Goal: Task Accomplishment & Management: Use online tool/utility

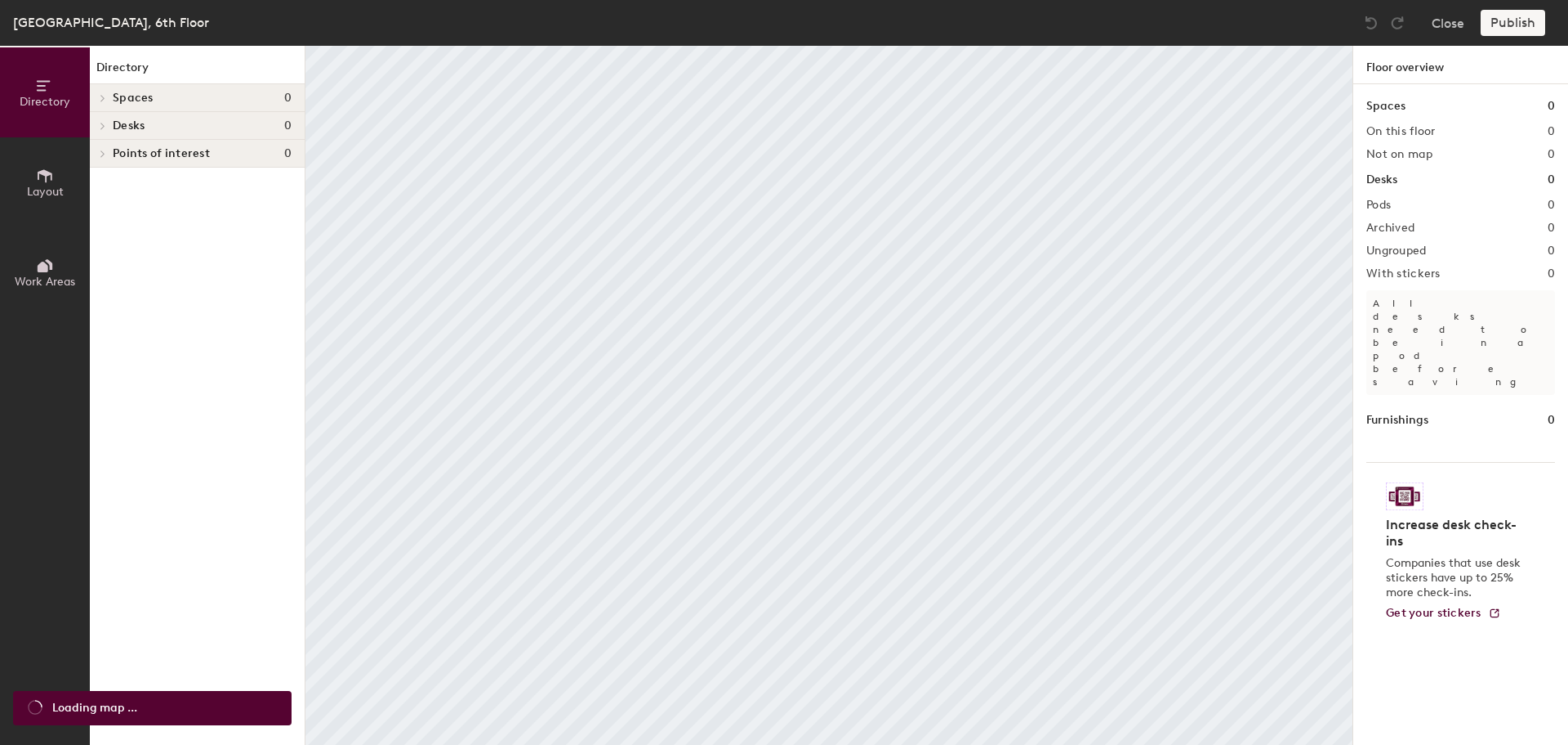
click at [43, 187] on span "Layout" at bounding box center [44, 192] width 37 height 14
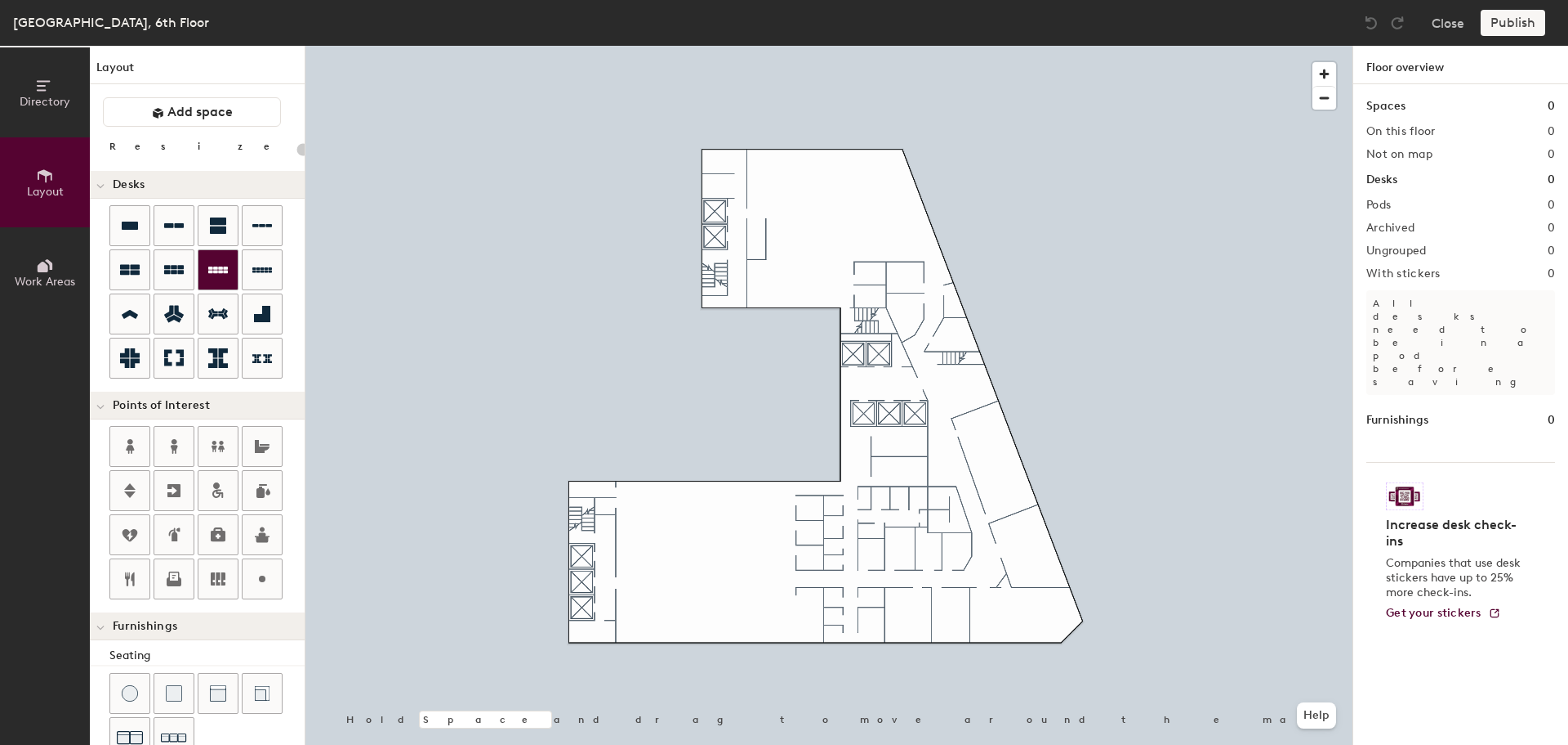
click at [210, 273] on icon at bounding box center [218, 270] width 20 height 7
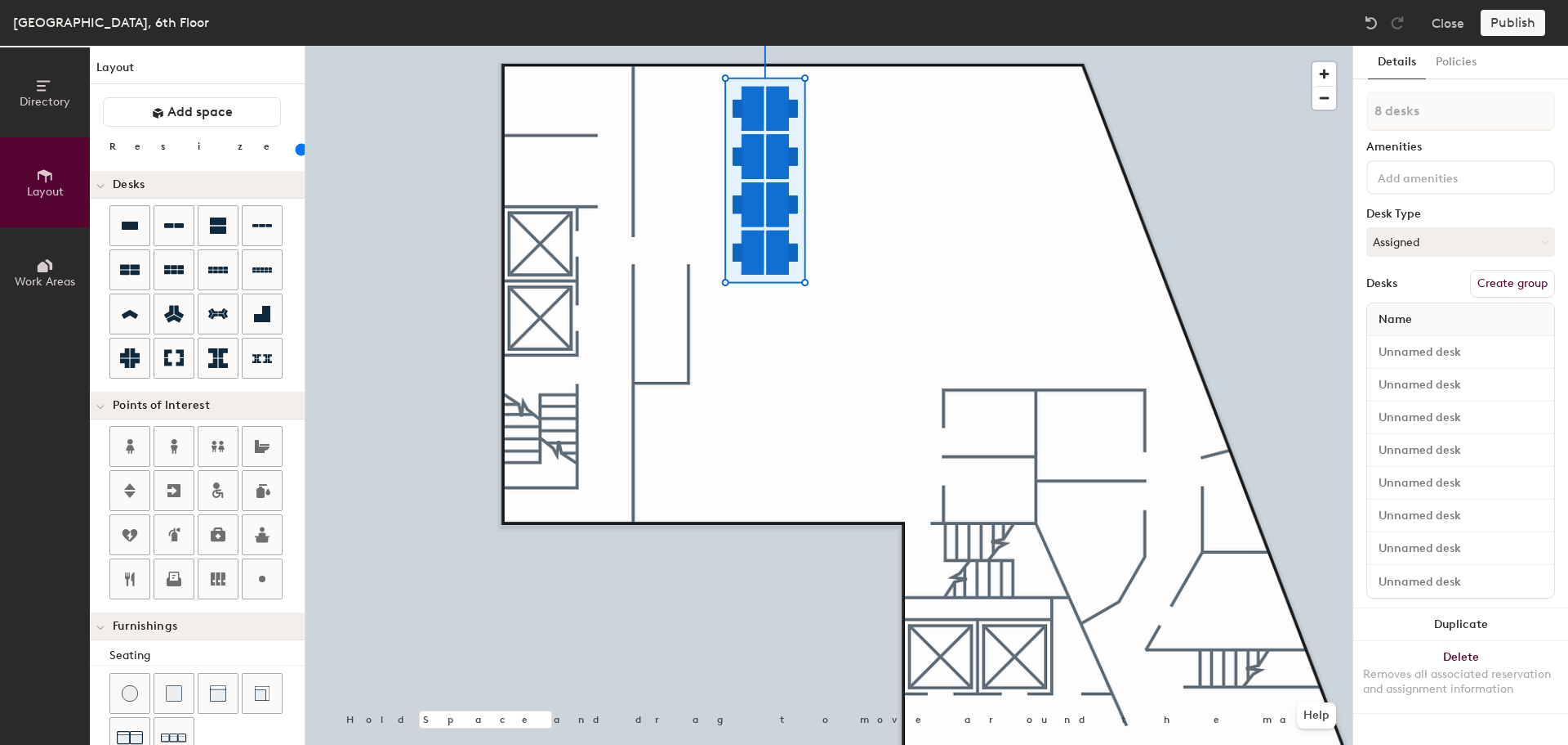
click at [296, 153] on input "range" at bounding box center [296, 149] width 0 height 13
click at [263, 224] on icon at bounding box center [263, 225] width 20 height 3
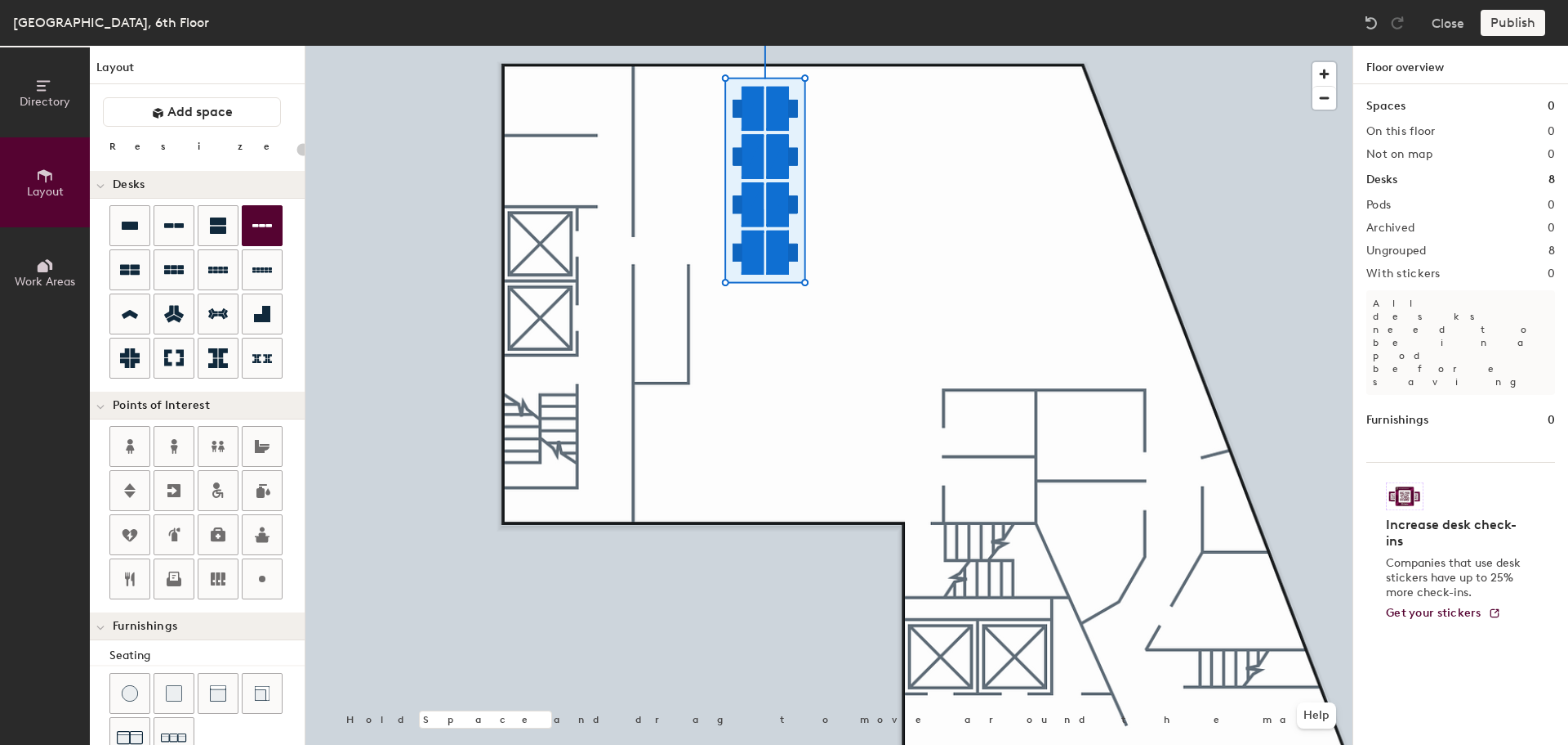
type input "100"
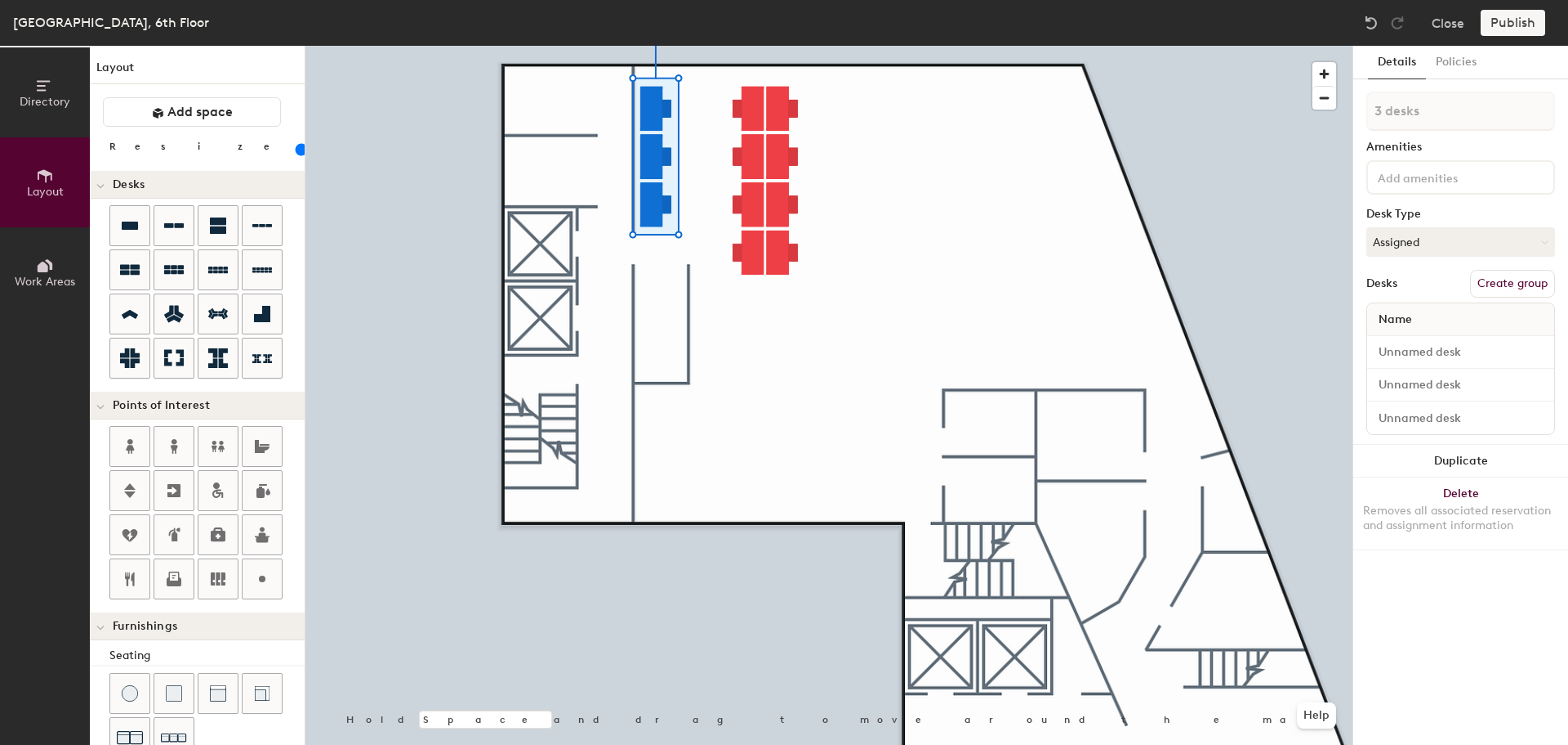
type input "1 desk"
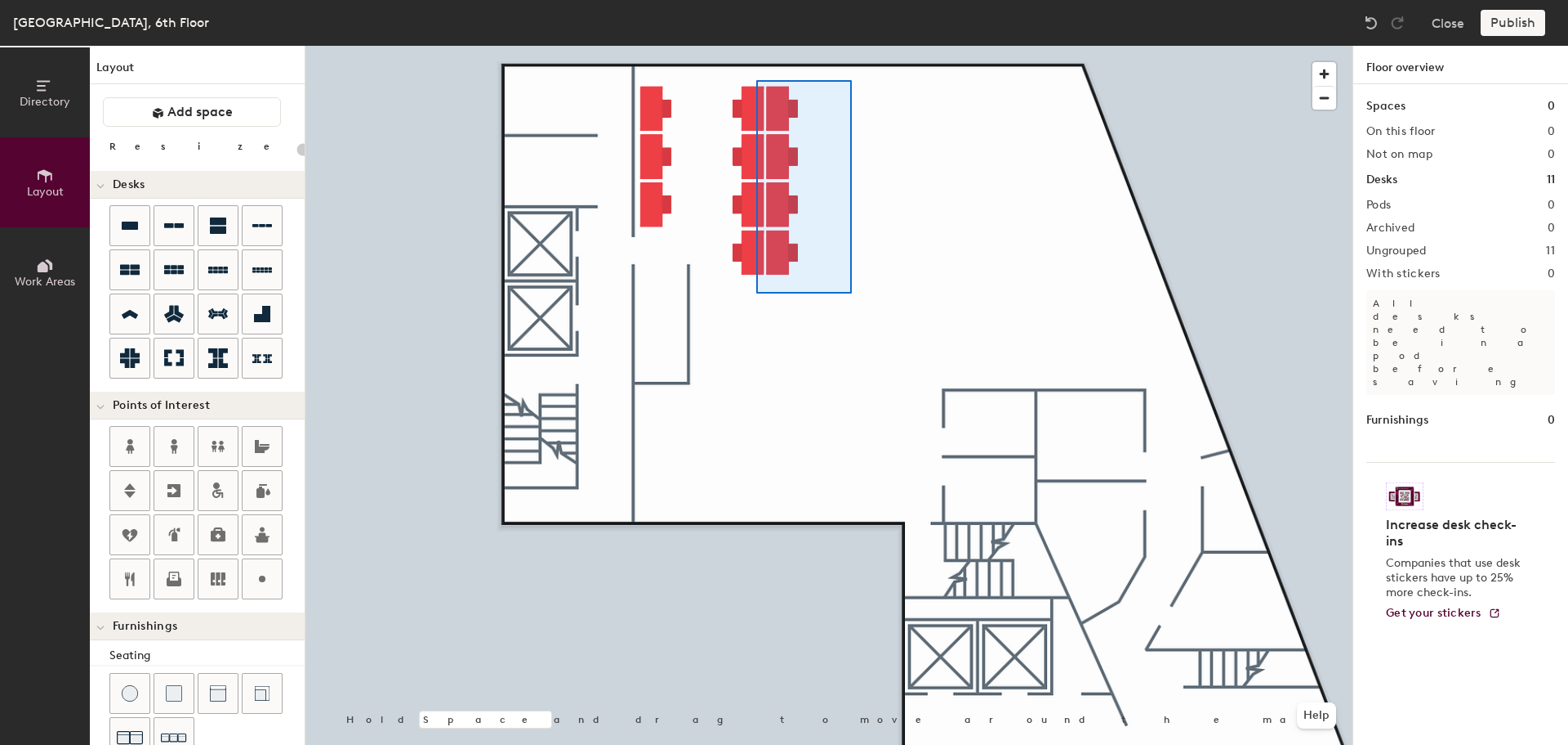
click at [747, 45] on div at bounding box center [828, 45] width 1047 height 0
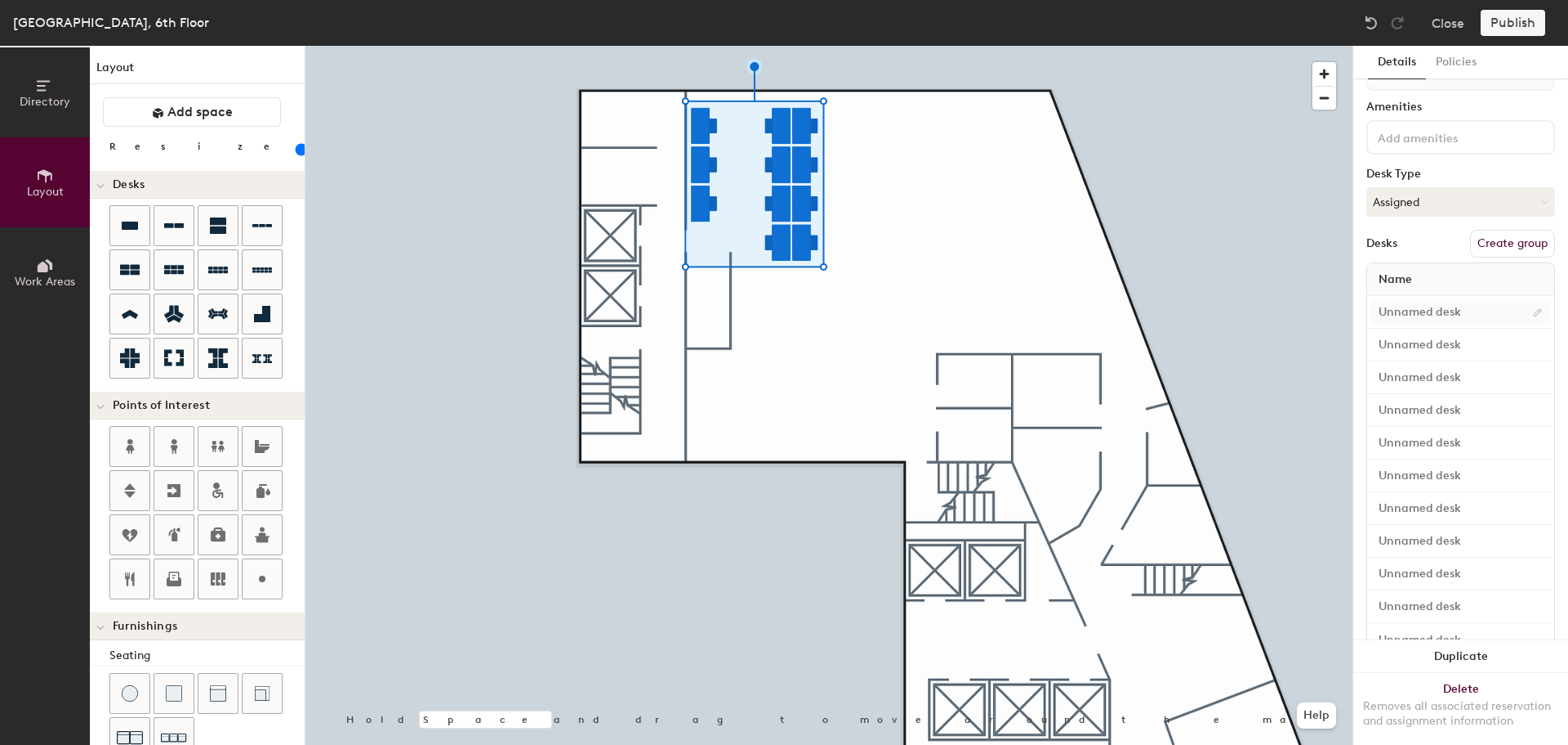
scroll to position [12, 0]
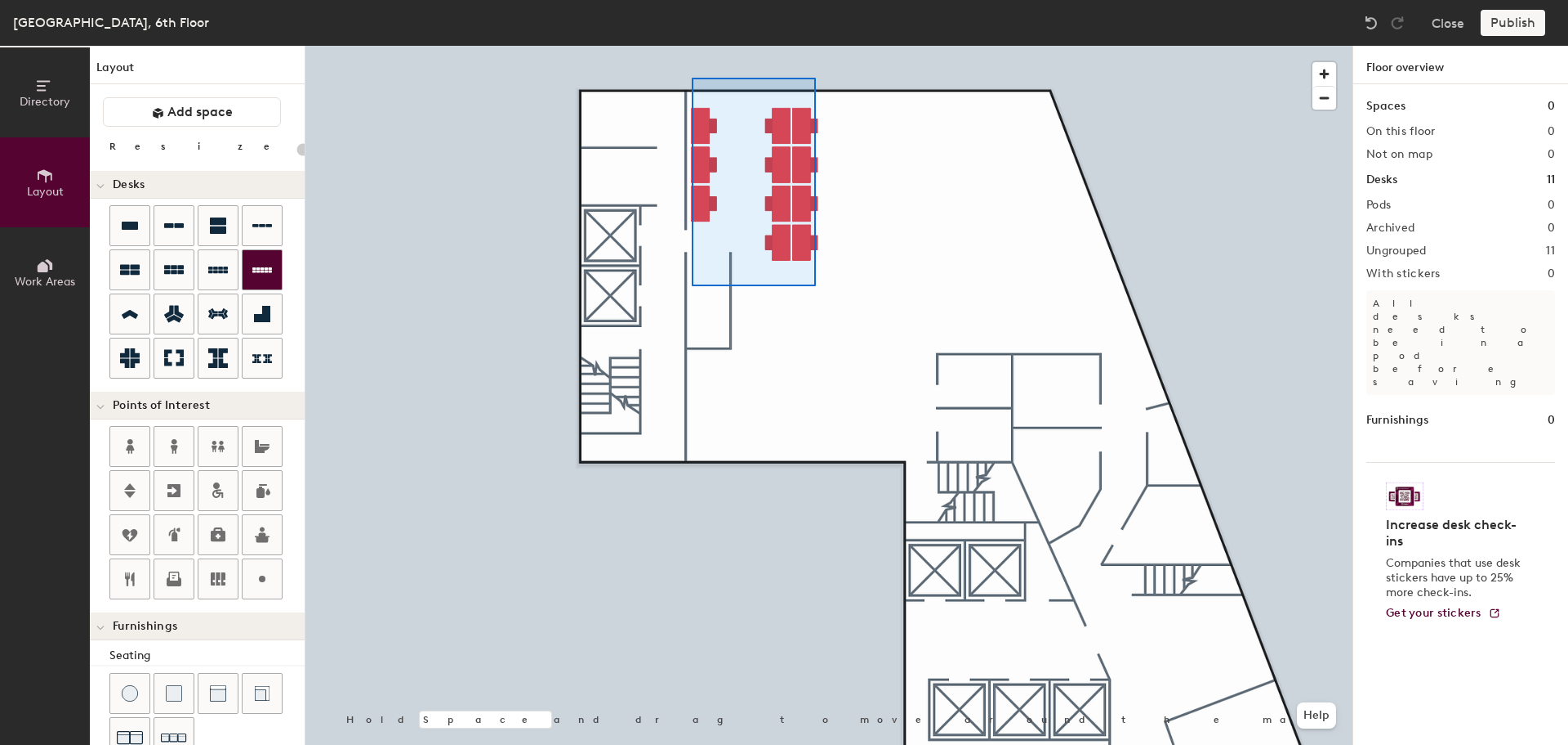
click at [692, 45] on div at bounding box center [828, 45] width 1047 height 0
type input "100"
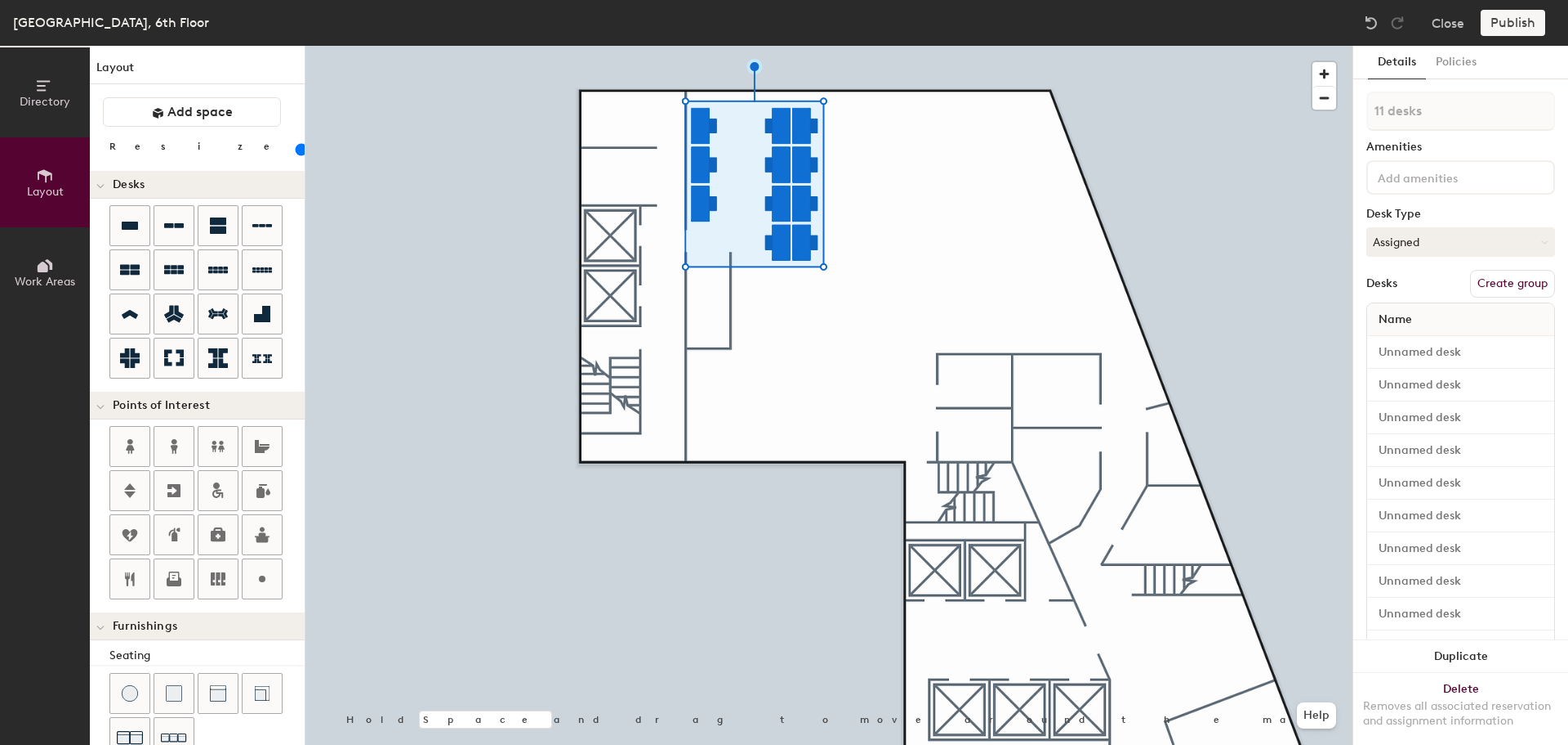
click at [1492, 285] on button "Create group" at bounding box center [1513, 284] width 85 height 28
click at [1328, 115] on div "Directory Layout Work Areas Layout Add space Resize Desks Points of Interest Fu…" at bounding box center [784, 394] width 1568 height 699
click at [1425, 274] on div "Desks Ungroup" at bounding box center [1460, 284] width 189 height 28
click at [834, 45] on div at bounding box center [828, 45] width 1047 height 0
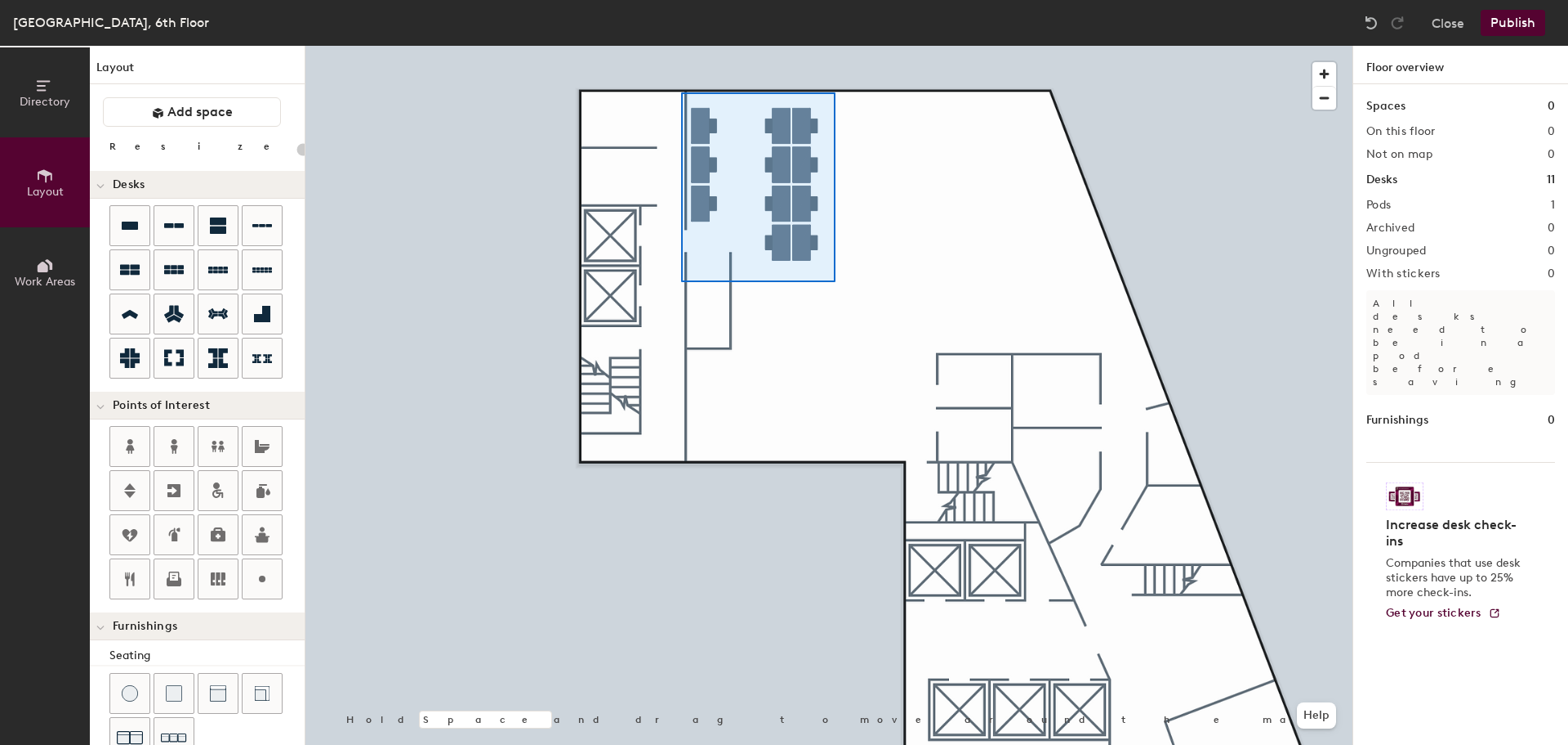
click at [681, 45] on div at bounding box center [828, 45] width 1047 height 0
type input "100"
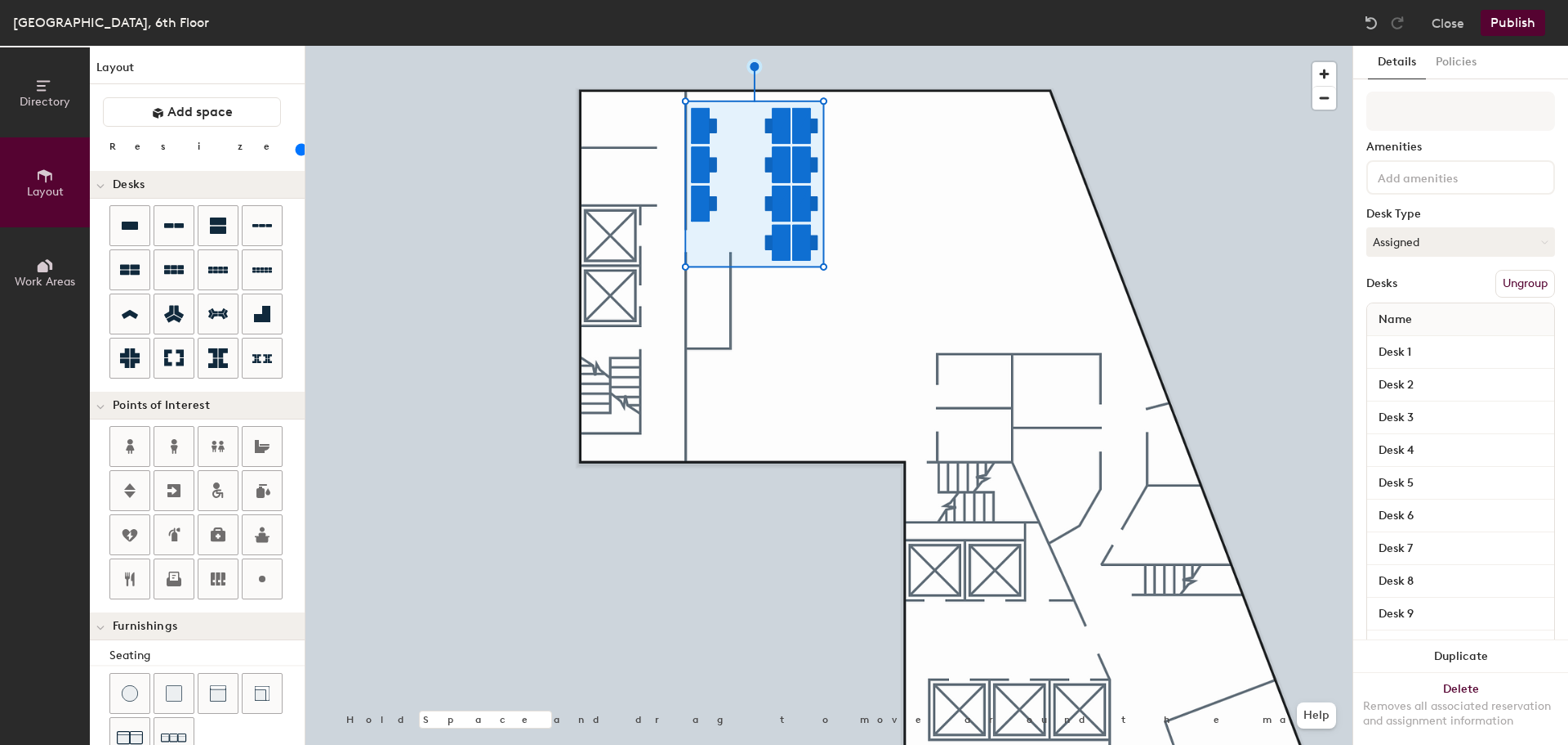
click at [1415, 176] on input at bounding box center [1448, 177] width 147 height 20
type input "Hoteling"
click at [1318, 201] on div "Directory Layout Work Areas Layout Add space Resize Desks Points of Interest Fu…" at bounding box center [784, 394] width 1568 height 699
click at [1403, 118] on input at bounding box center [1460, 112] width 189 height 40
paste input "Hoteling"
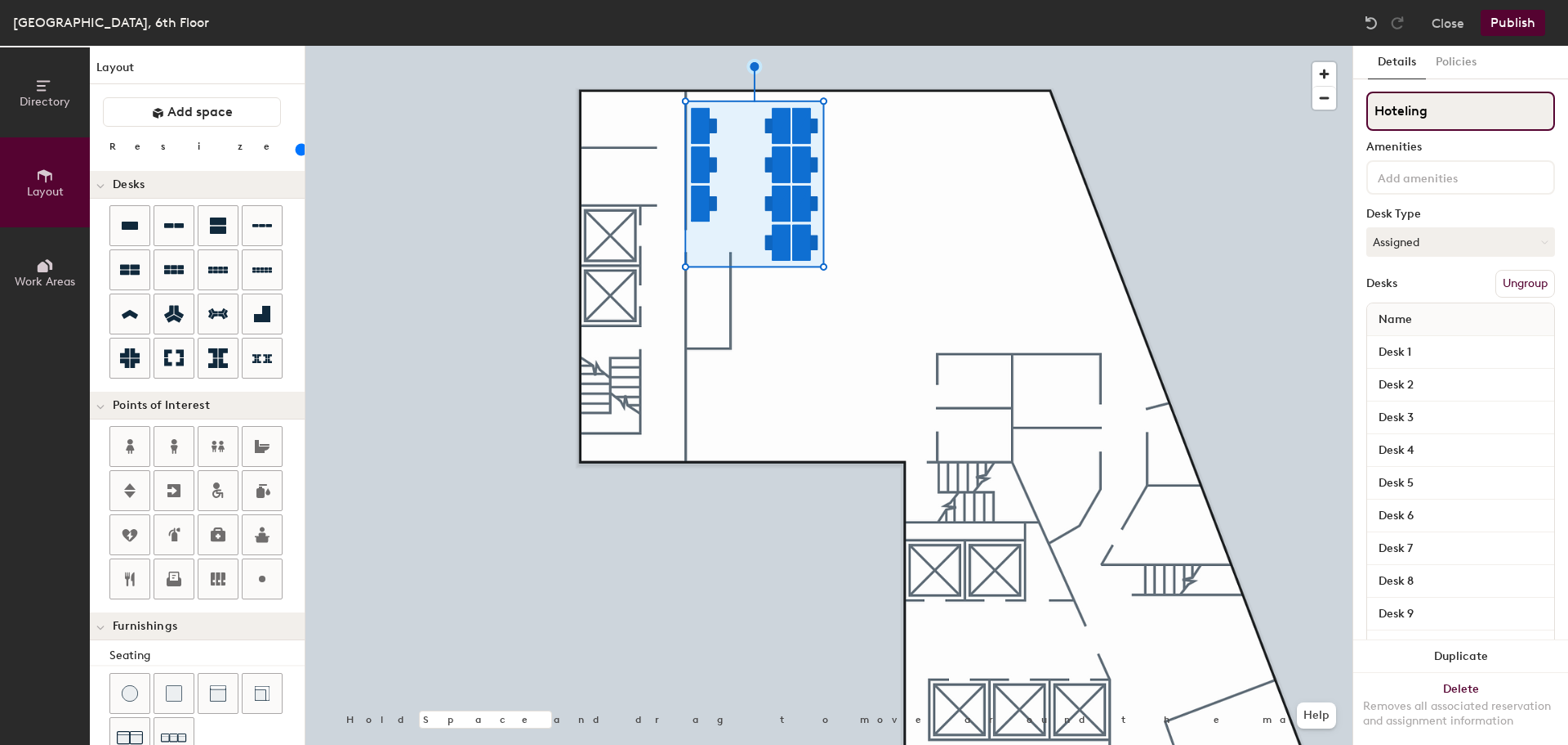
type input "Hoteling"
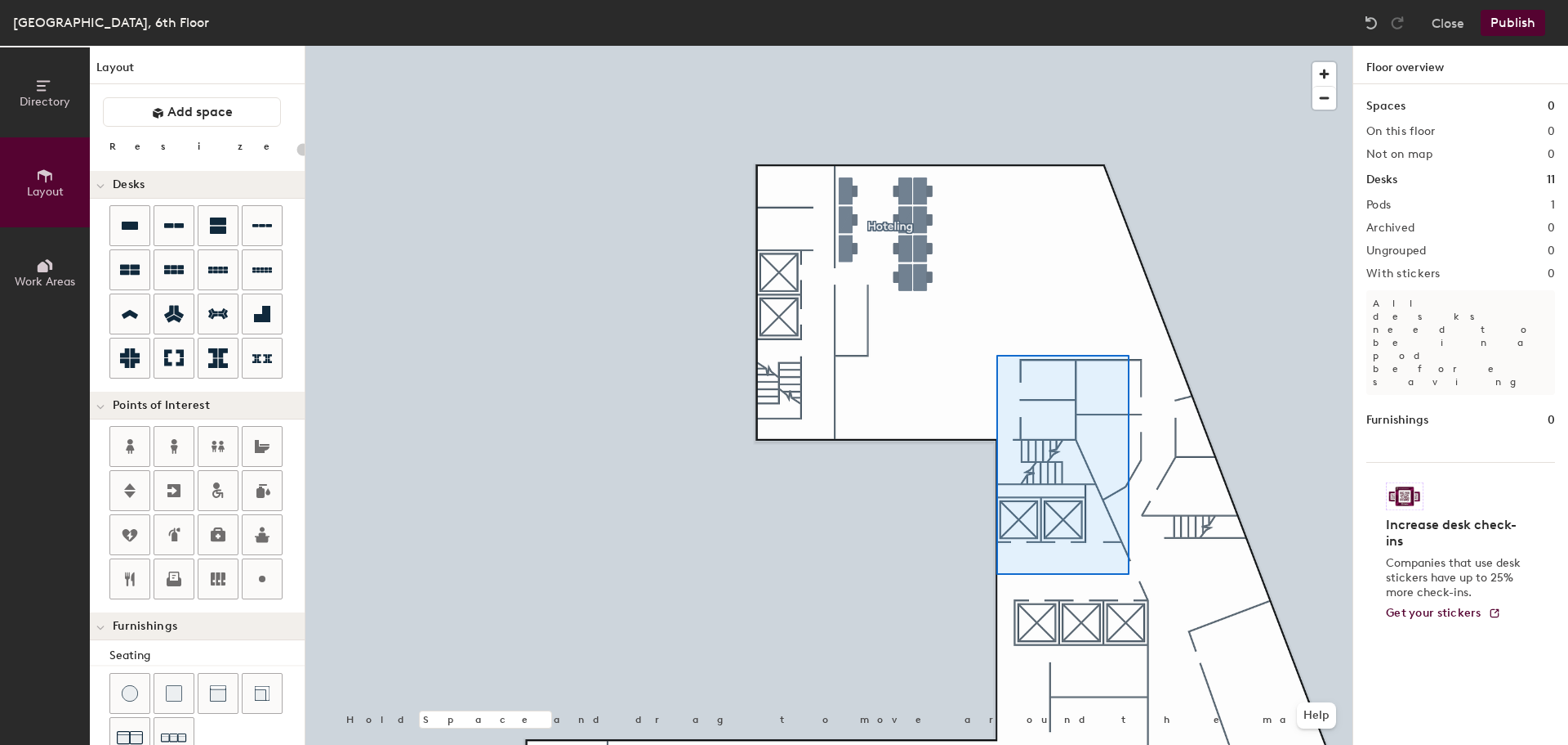
click at [1052, 45] on div at bounding box center [828, 45] width 1047 height 0
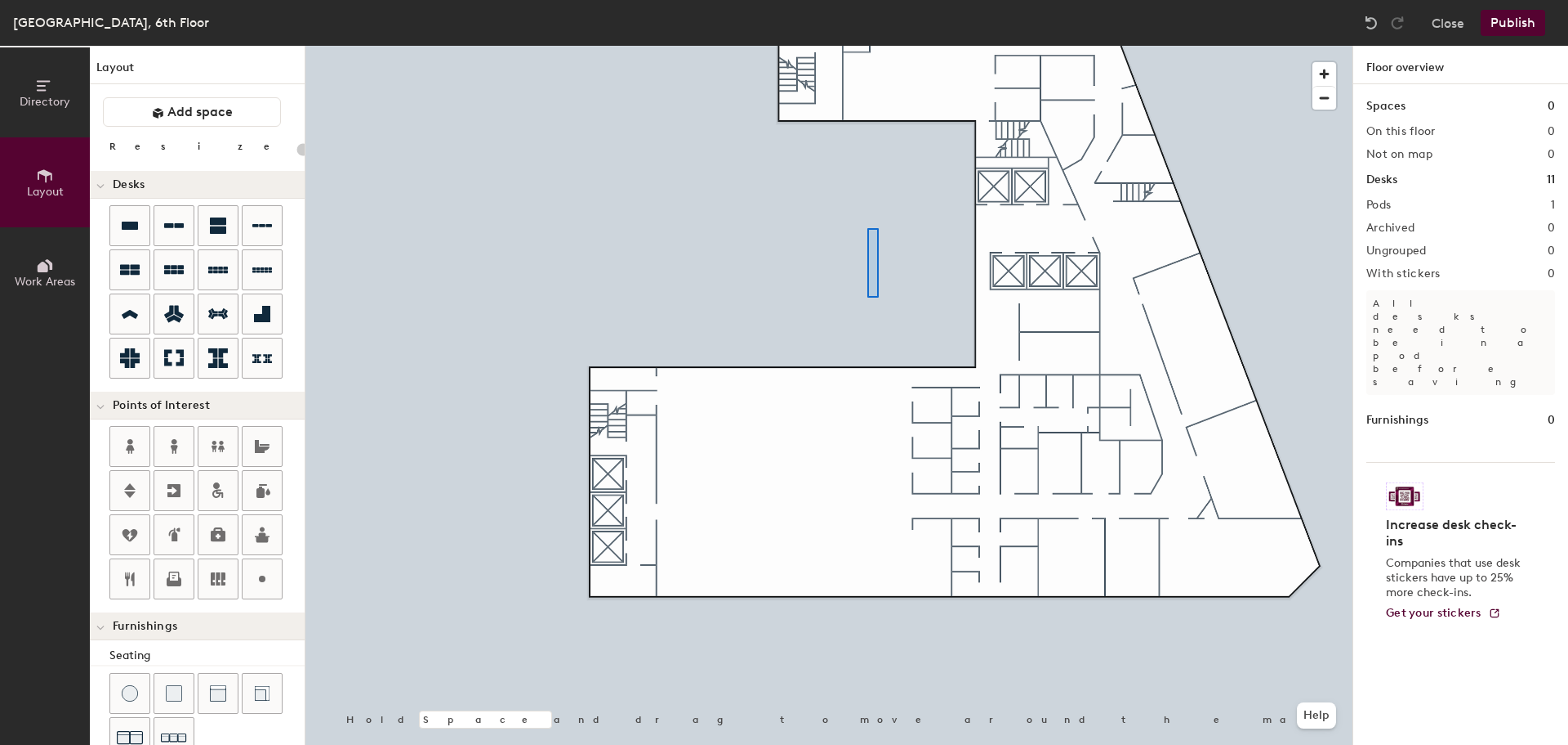
click at [866, 45] on div at bounding box center [828, 45] width 1047 height 0
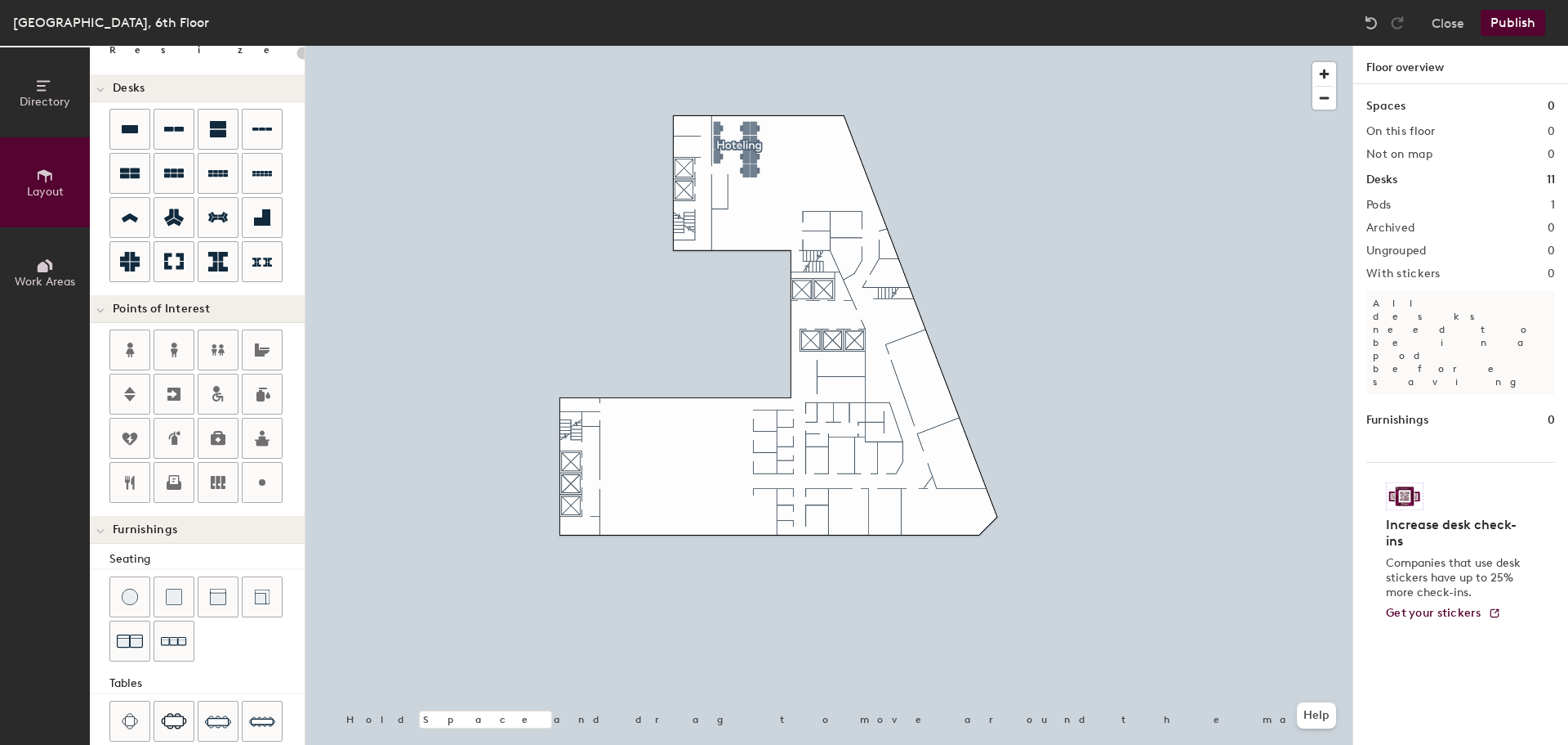
scroll to position [77, 0]
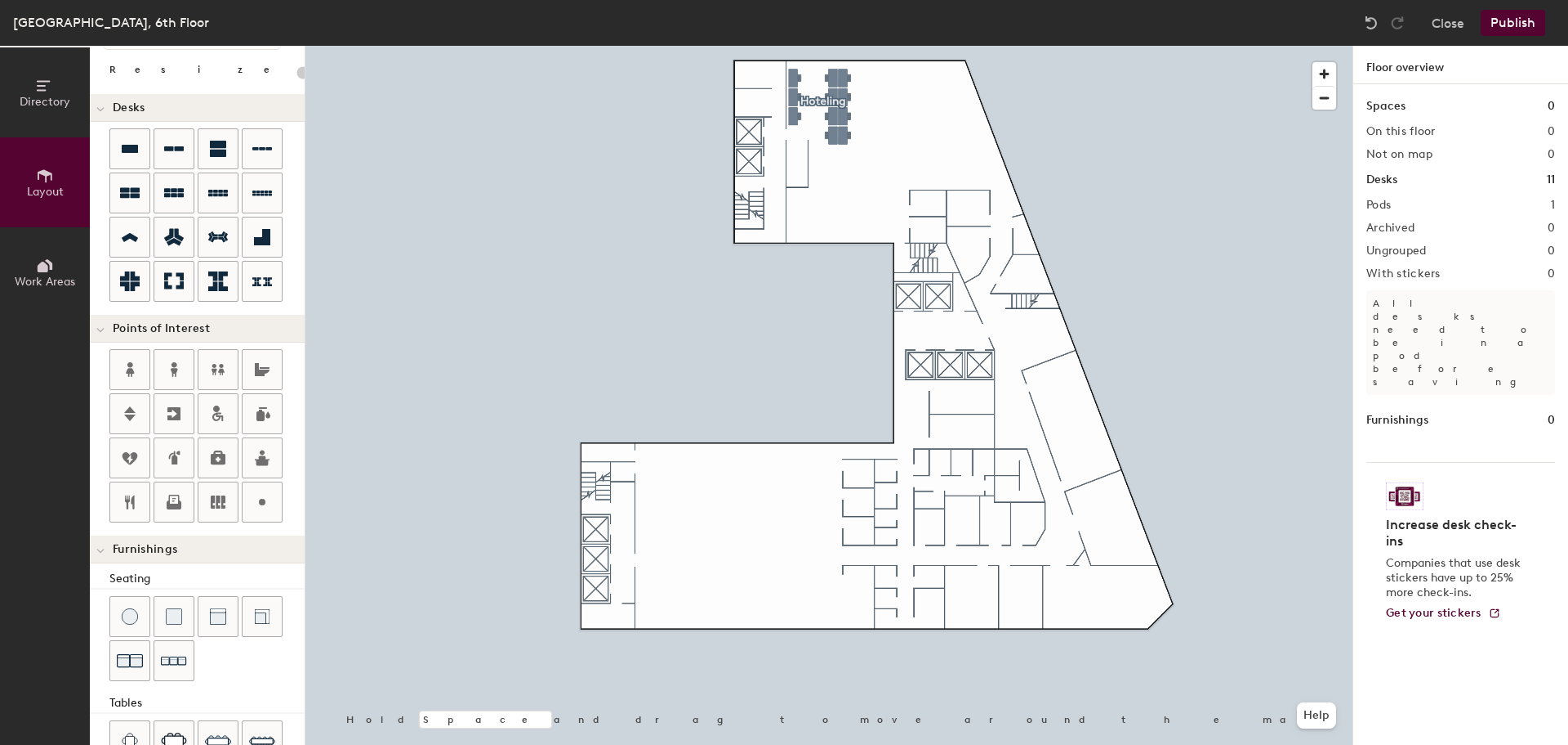
click at [1507, 20] on button "Publish" at bounding box center [1513, 23] width 64 height 26
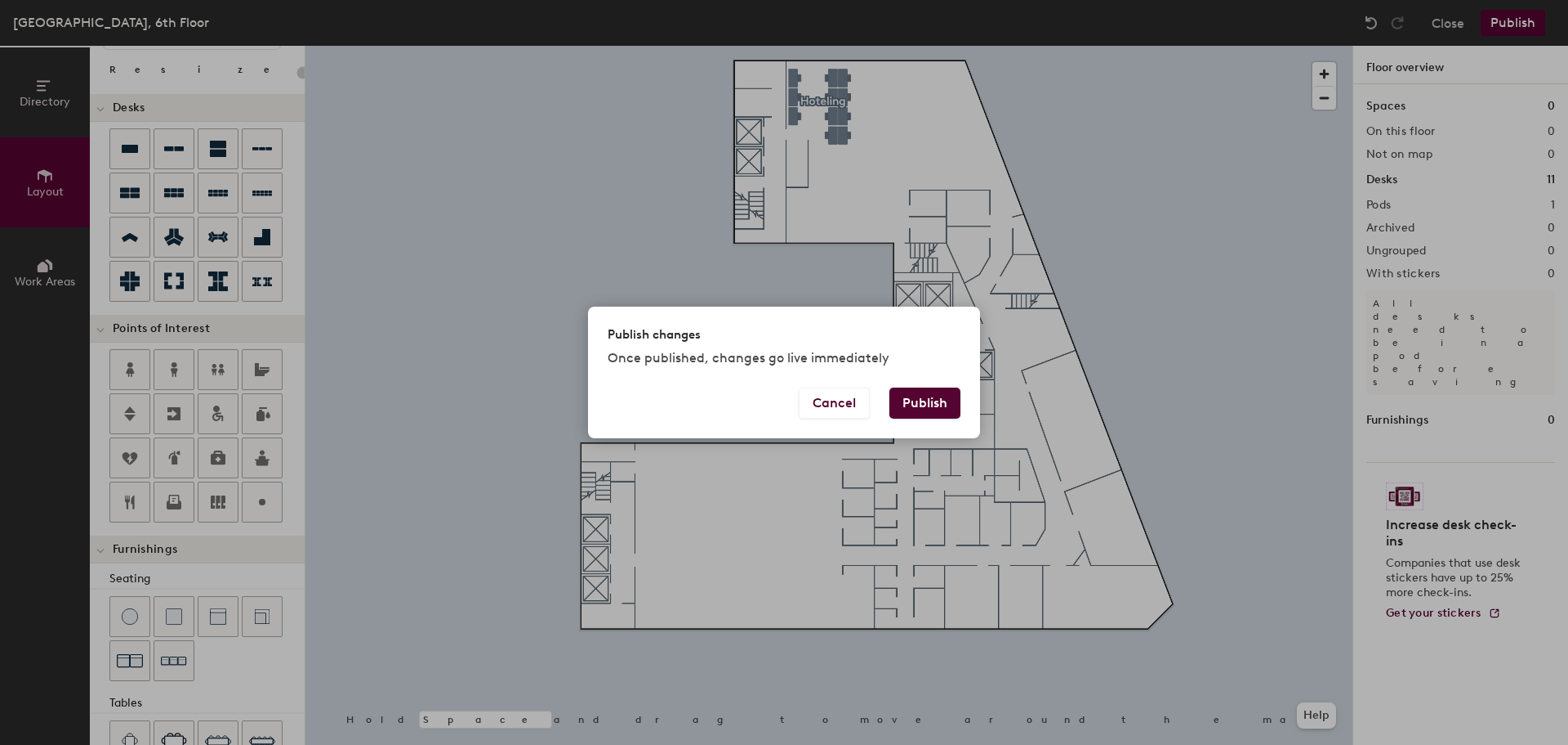
click at [916, 404] on button "Publish" at bounding box center [925, 402] width 71 height 31
type input "20"
